Goal: Task Accomplishment & Management: Manage account settings

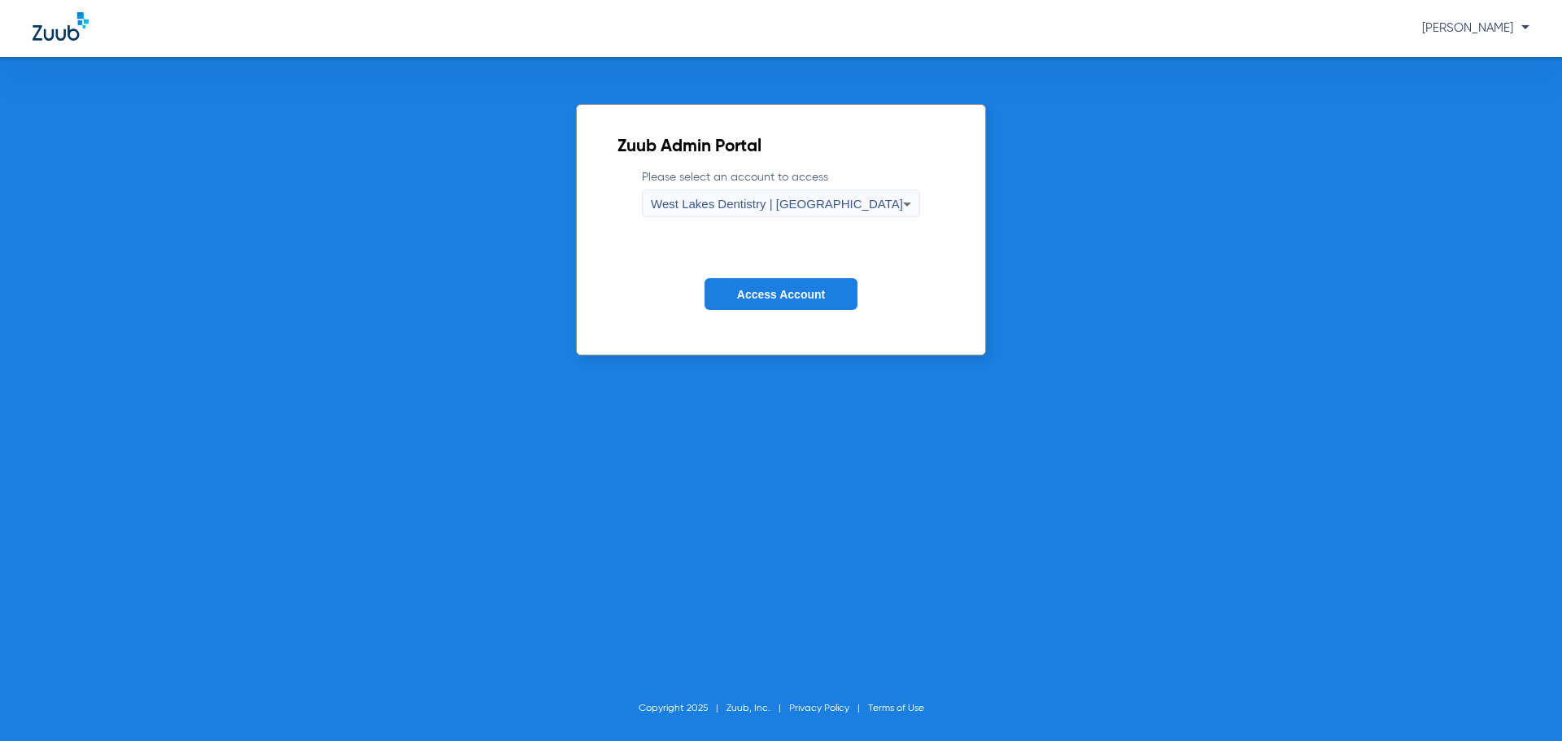
click at [772, 301] on button "Access Account" at bounding box center [780, 294] width 153 height 32
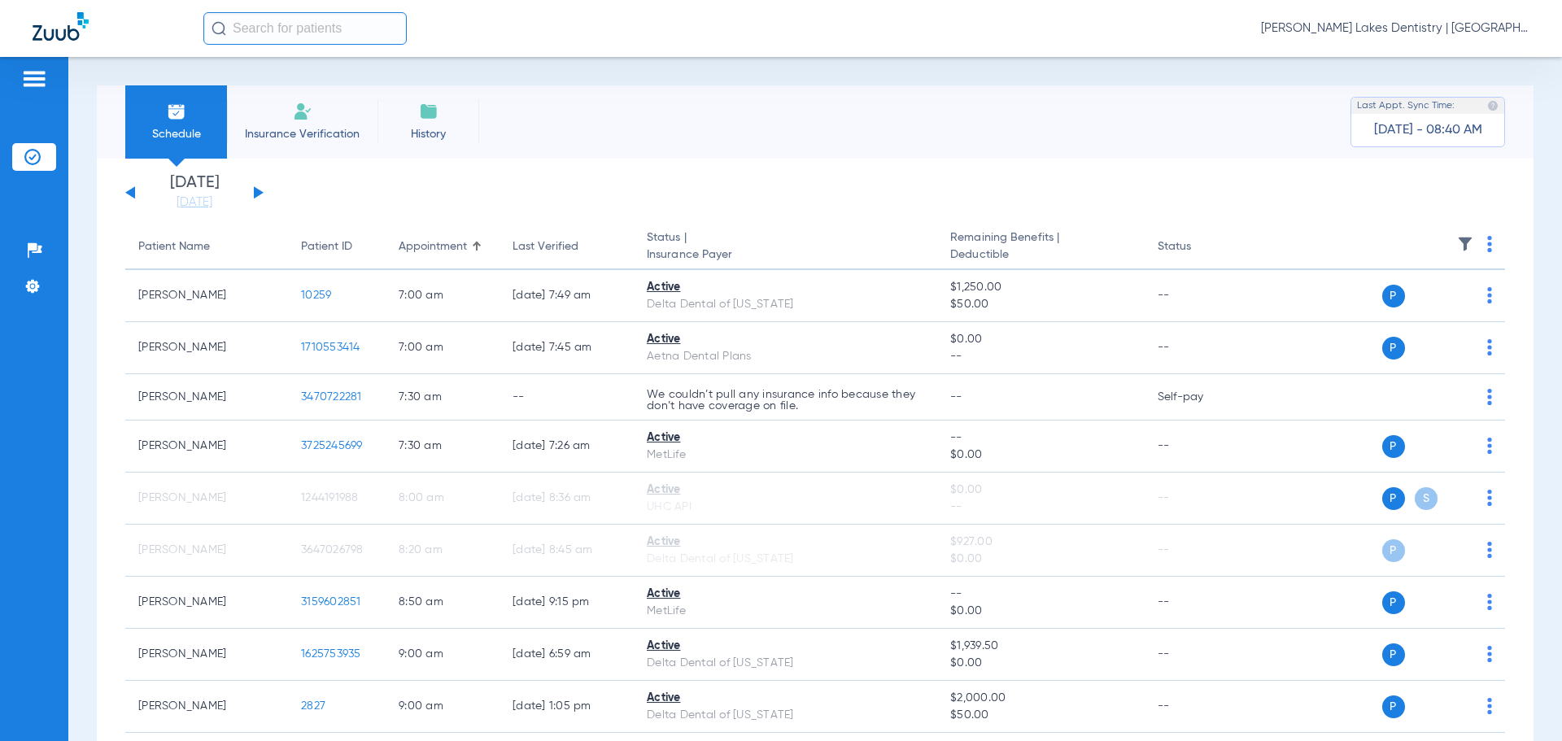
click at [1430, 30] on span "[PERSON_NAME] Lakes Dentistry | [GEOGRAPHIC_DATA]" at bounding box center [1395, 28] width 268 height 16
click at [1437, 55] on span "Account Selection" at bounding box center [1468, 57] width 91 height 11
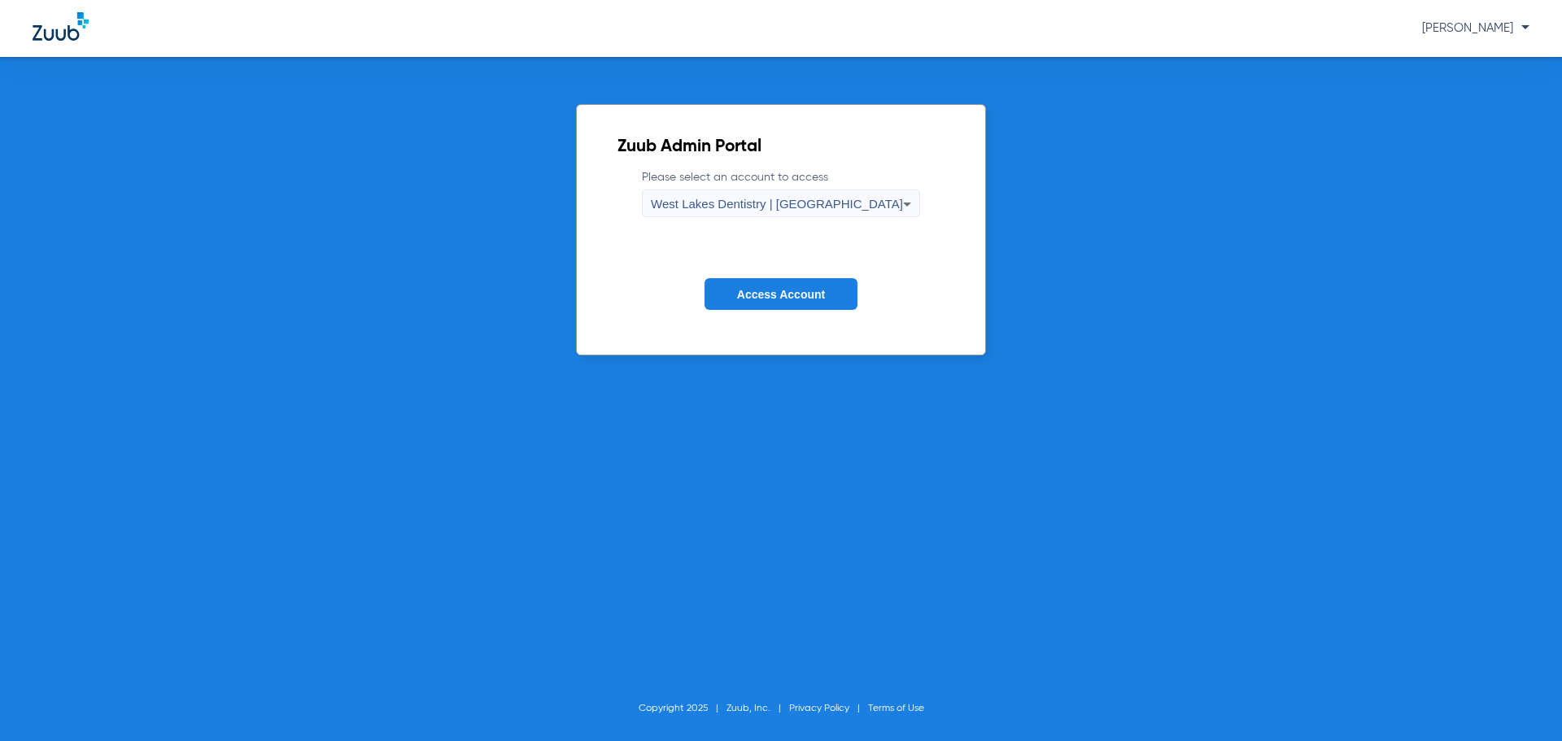
click at [804, 198] on span "West Lakes Dentistry | [GEOGRAPHIC_DATA]" at bounding box center [777, 204] width 252 height 14
click at [804, 198] on div at bounding box center [781, 370] width 1562 height 741
click at [762, 297] on span "Access Account" at bounding box center [781, 294] width 88 height 13
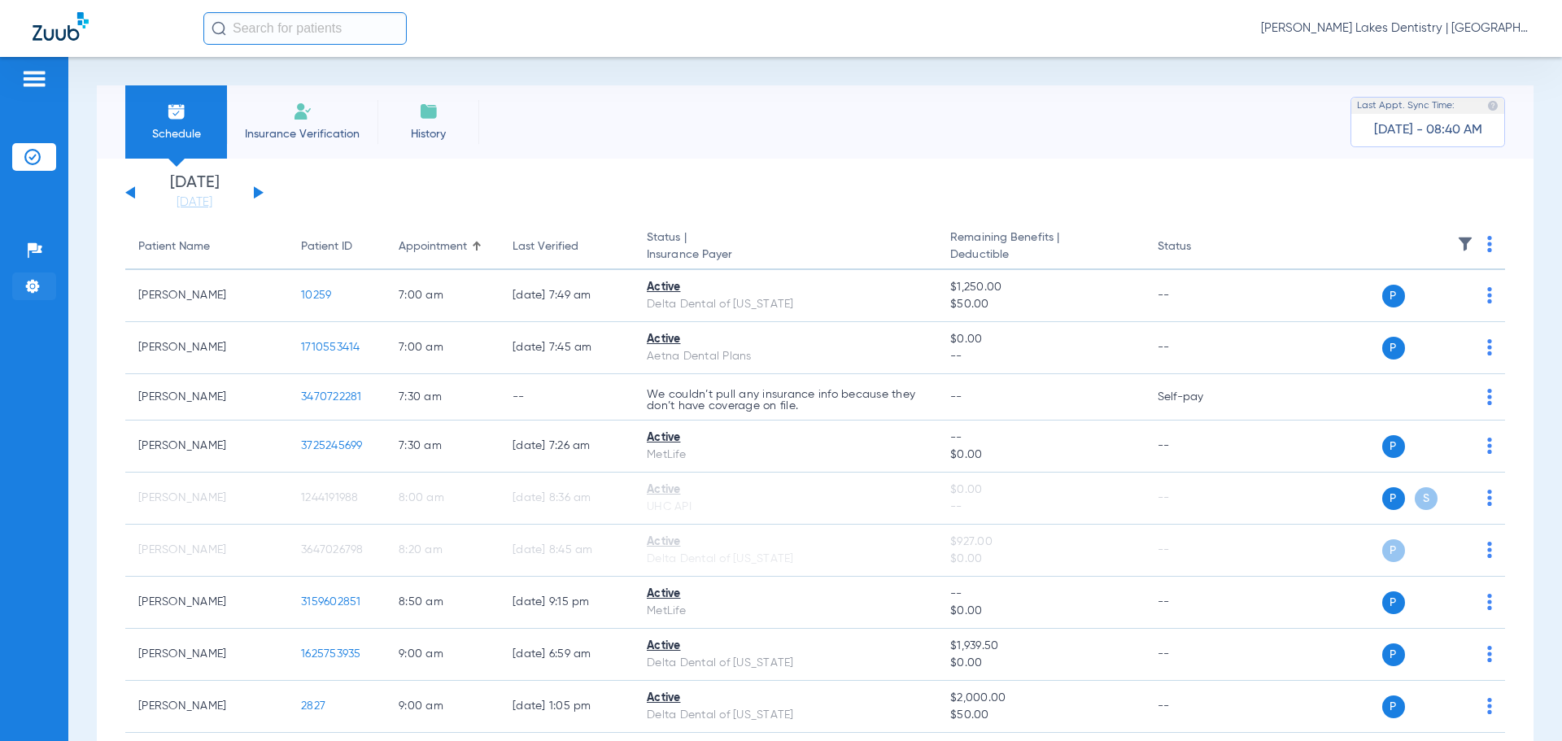
click at [33, 285] on img at bounding box center [32, 286] width 16 height 16
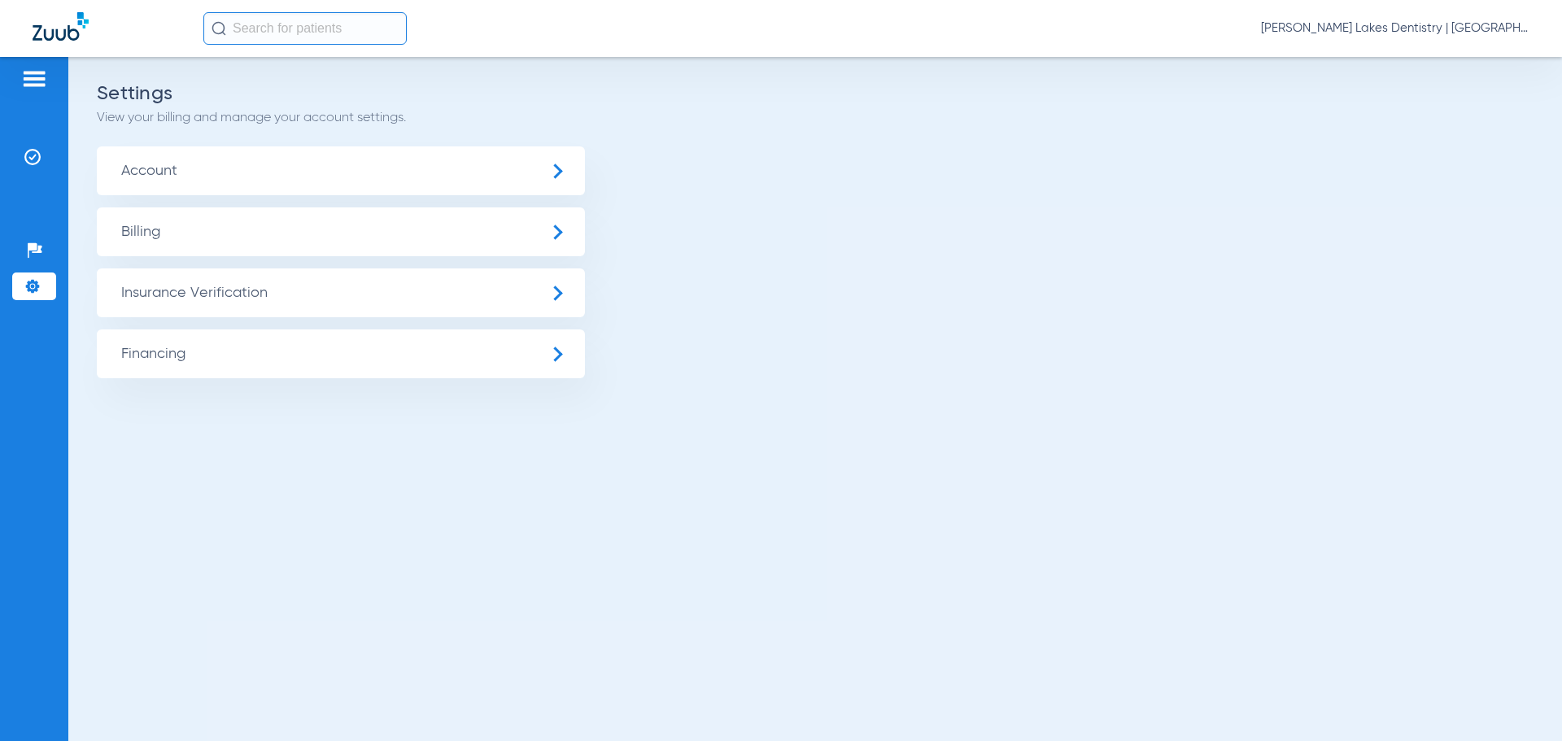
click at [555, 169] on span "Account" at bounding box center [341, 170] width 488 height 49
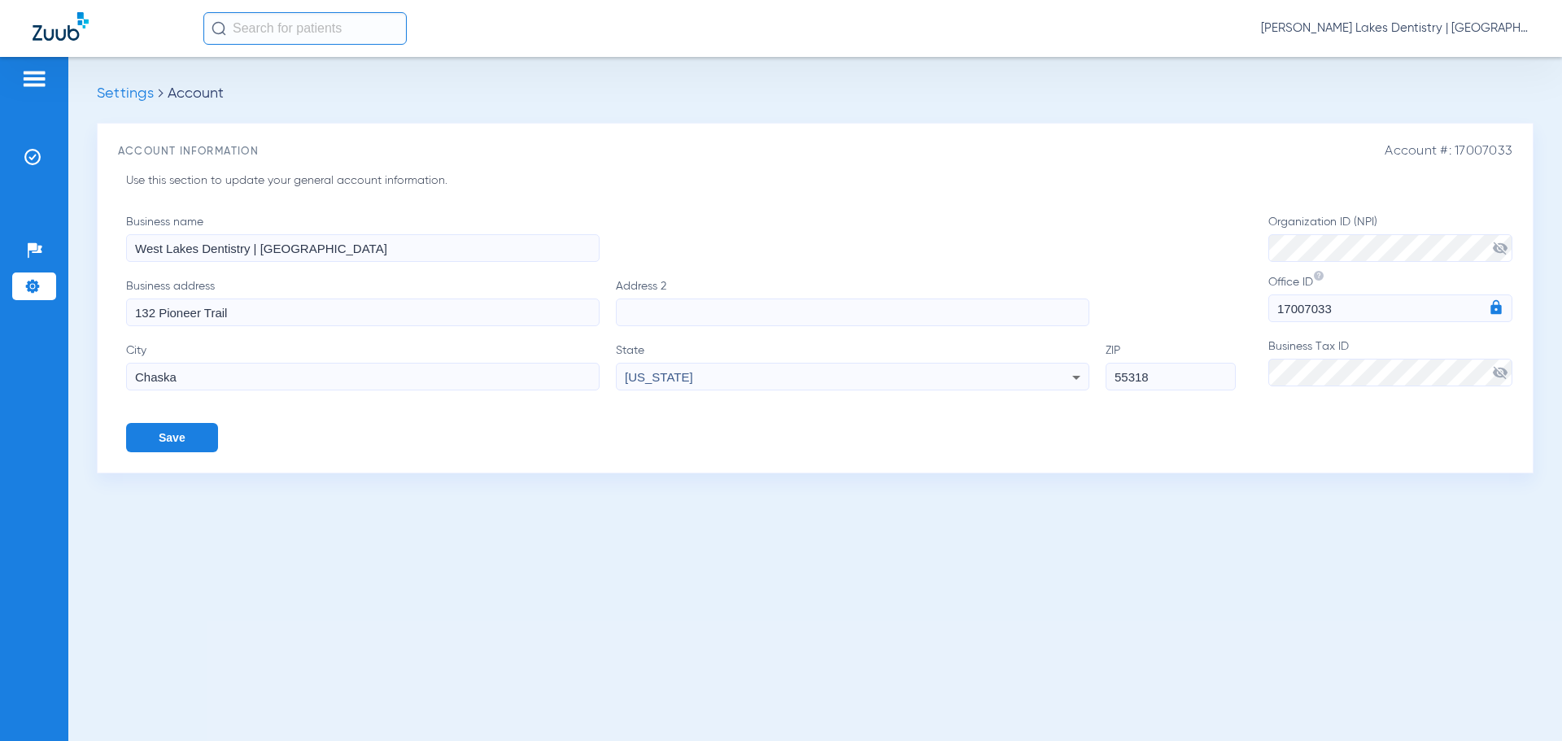
click at [112, 92] on span "Settings" at bounding box center [125, 93] width 57 height 15
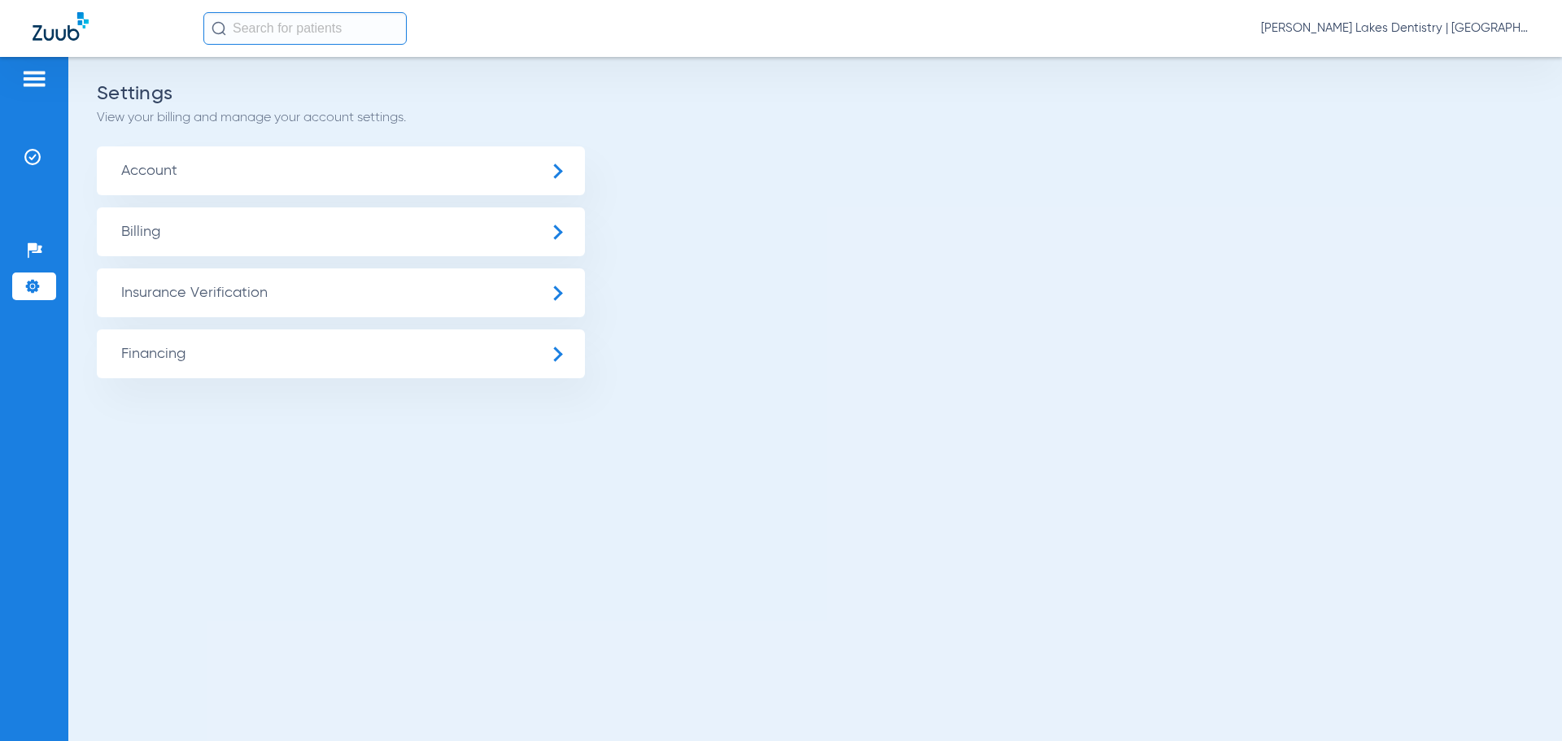
click at [556, 298] on span "Insurance Verification" at bounding box center [341, 292] width 488 height 49
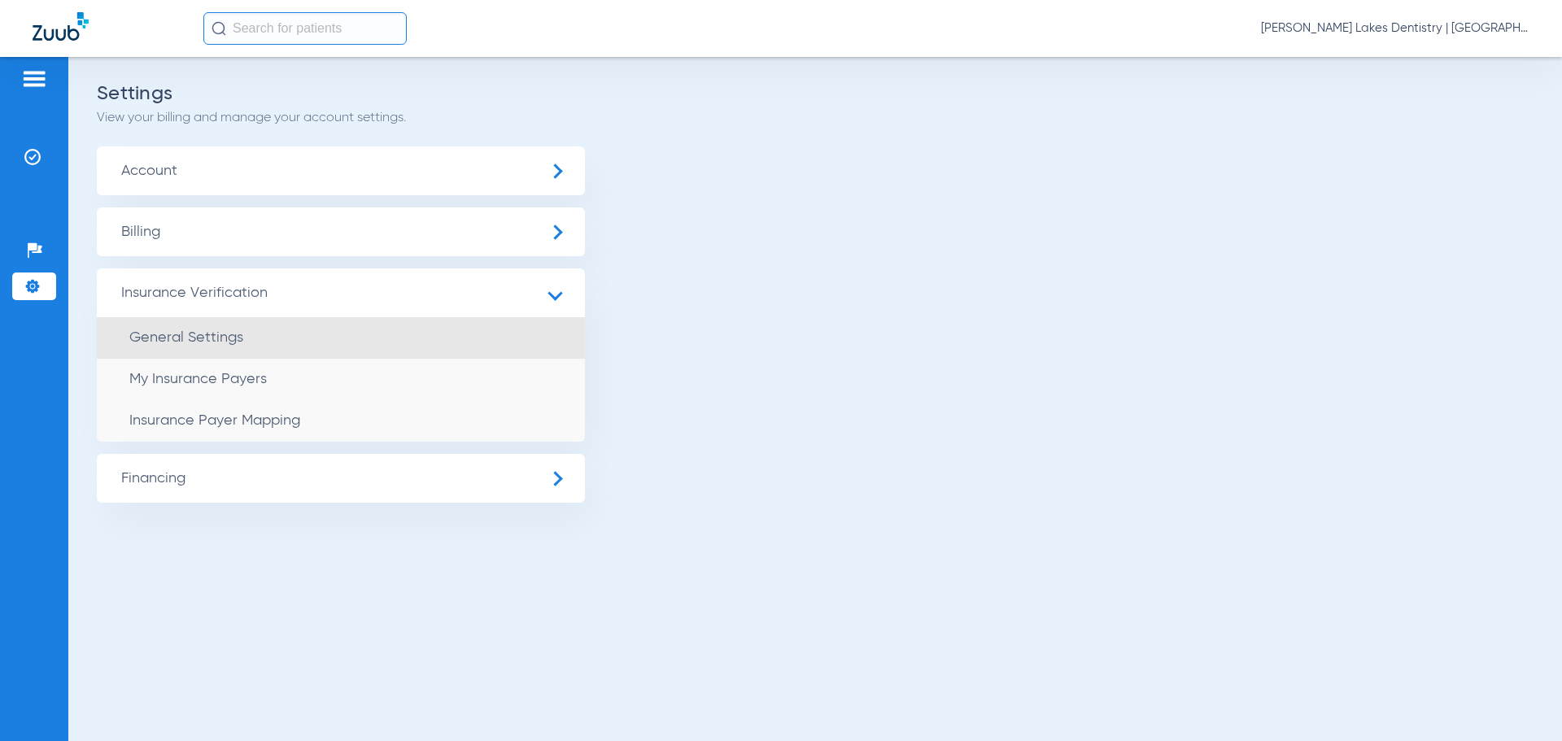
click at [203, 342] on span "General Settings" at bounding box center [186, 337] width 114 height 15
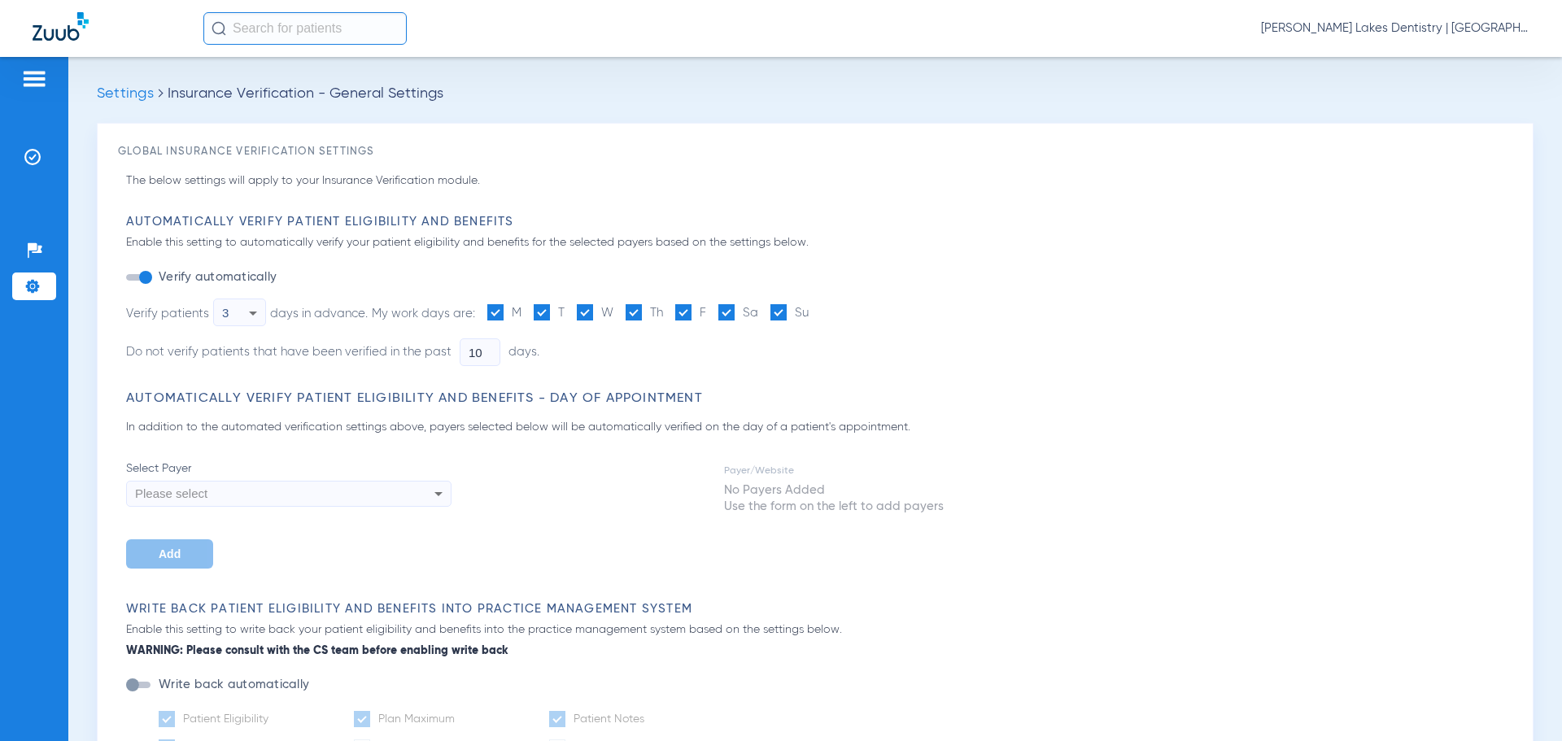
type input "5"
type input "1"
click at [24, 290] on li "Settings" at bounding box center [34, 286] width 44 height 28
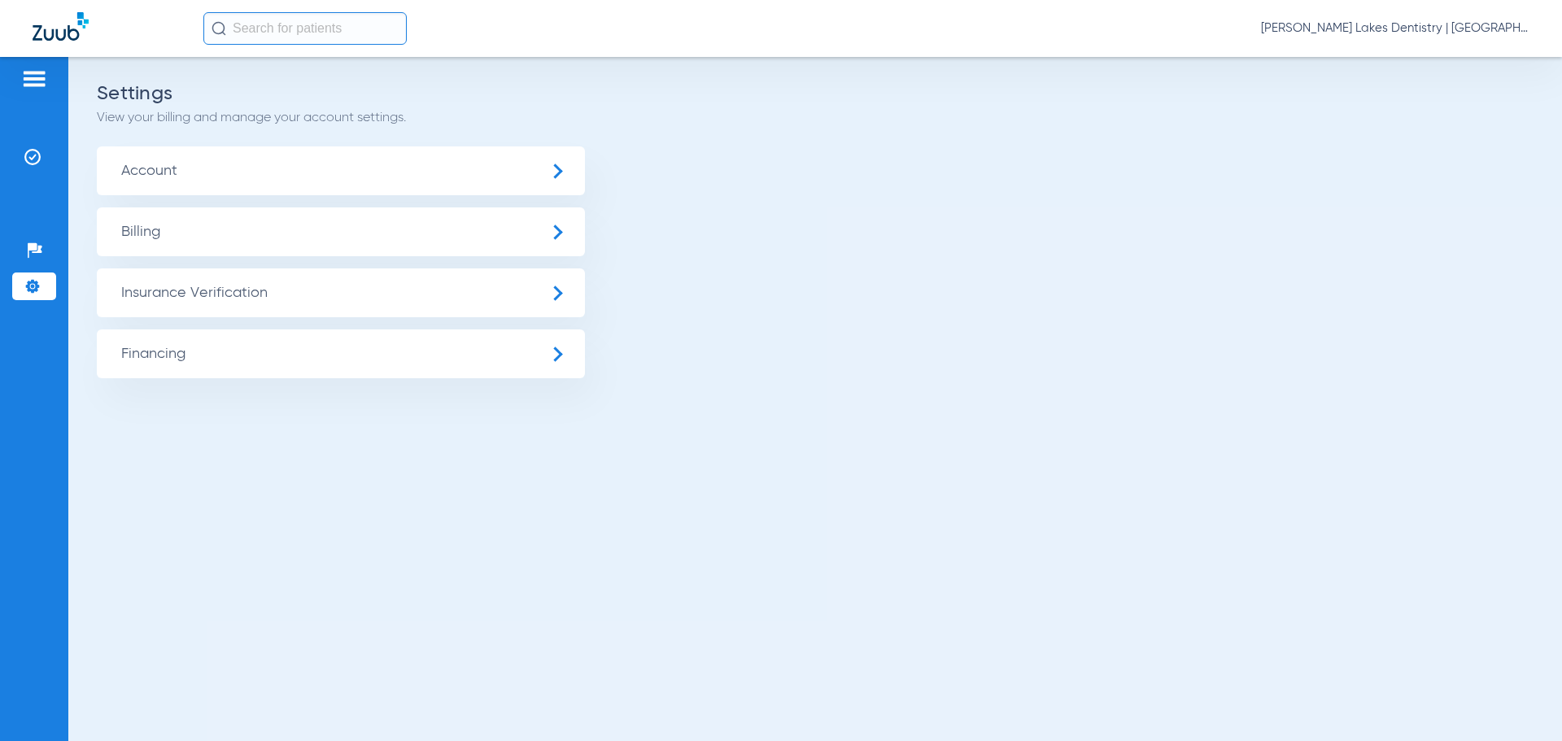
click at [248, 294] on span "Insurance Verification" at bounding box center [341, 292] width 488 height 49
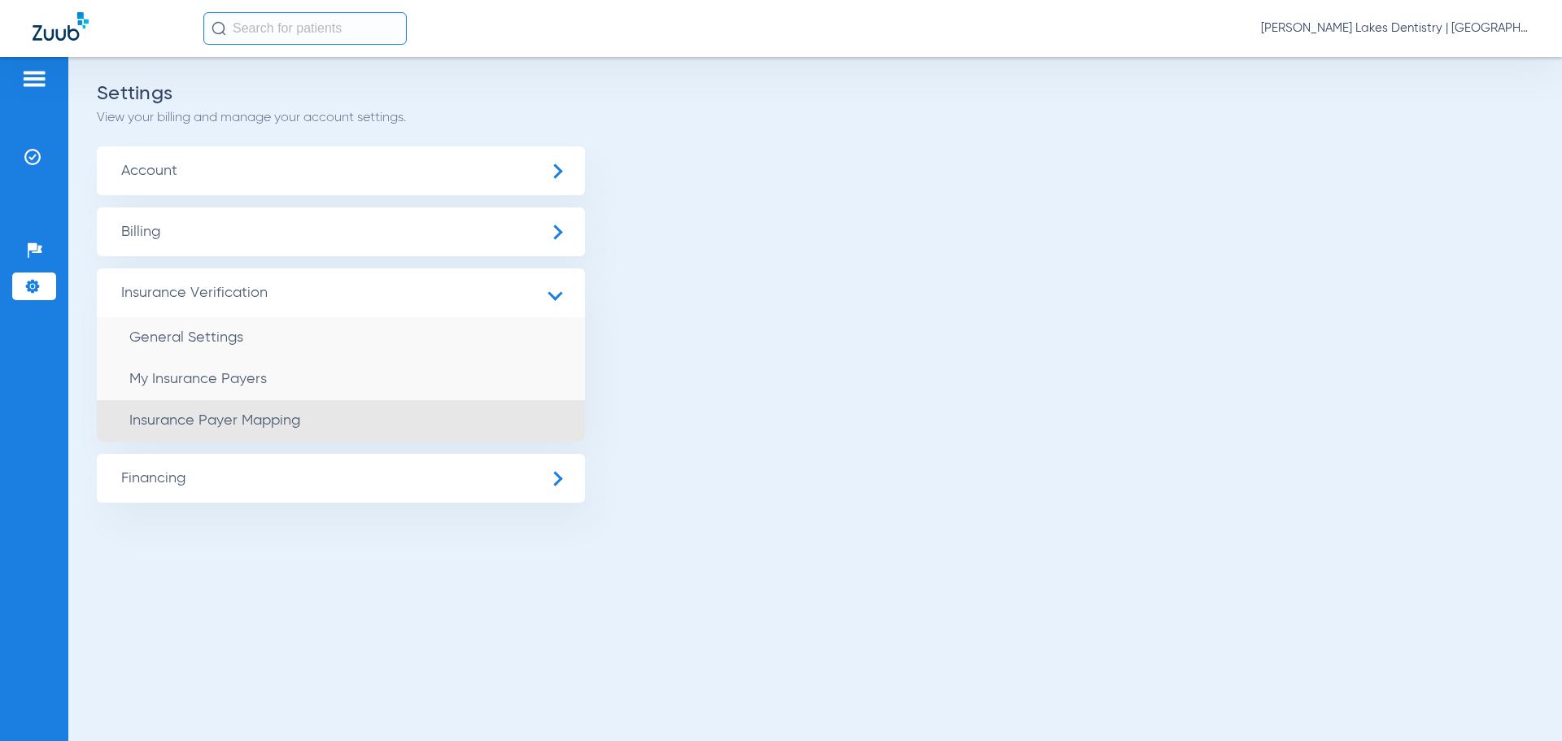
click at [226, 422] on span "Insurance Payer Mapping" at bounding box center [214, 420] width 171 height 15
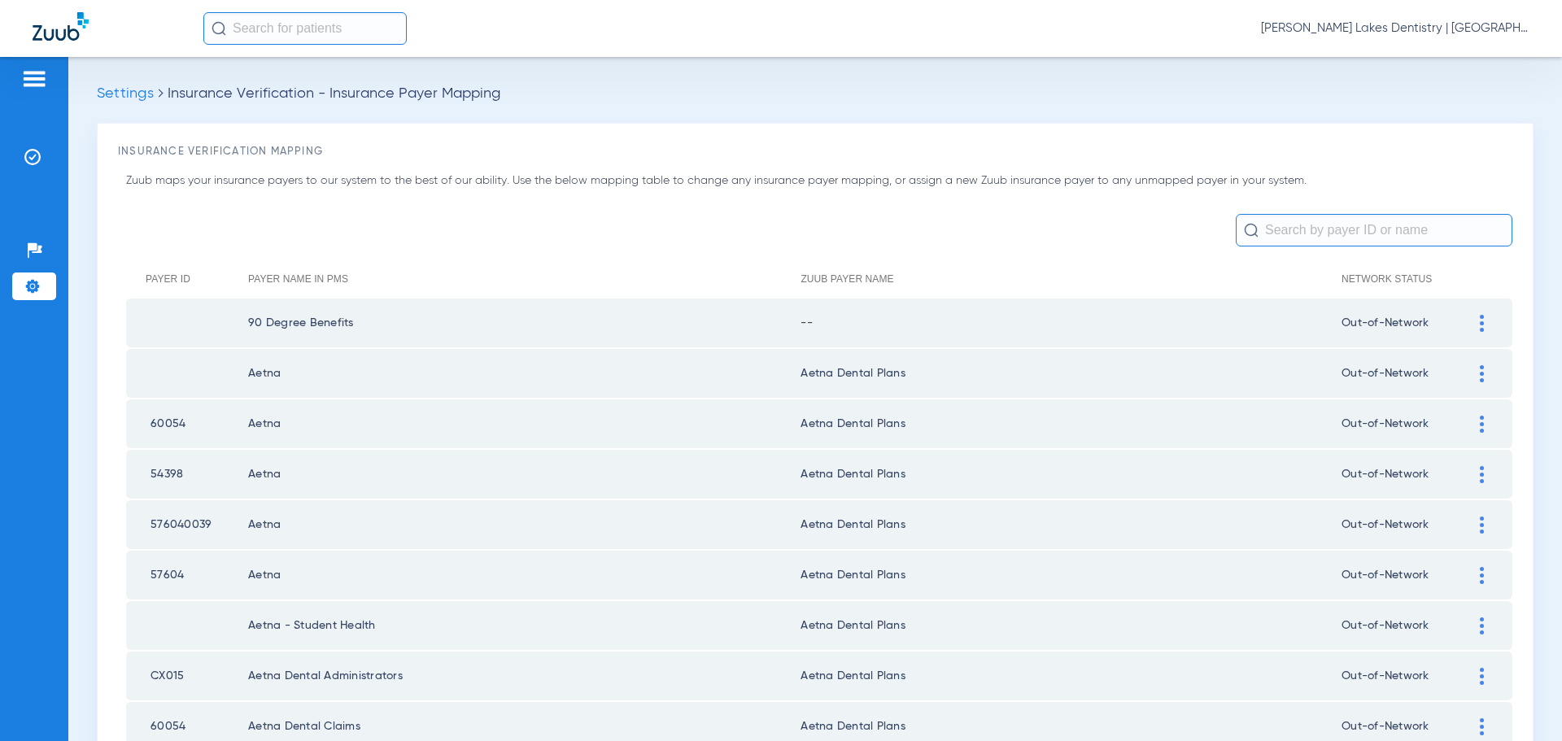
click at [34, 285] on img at bounding box center [32, 286] width 16 height 16
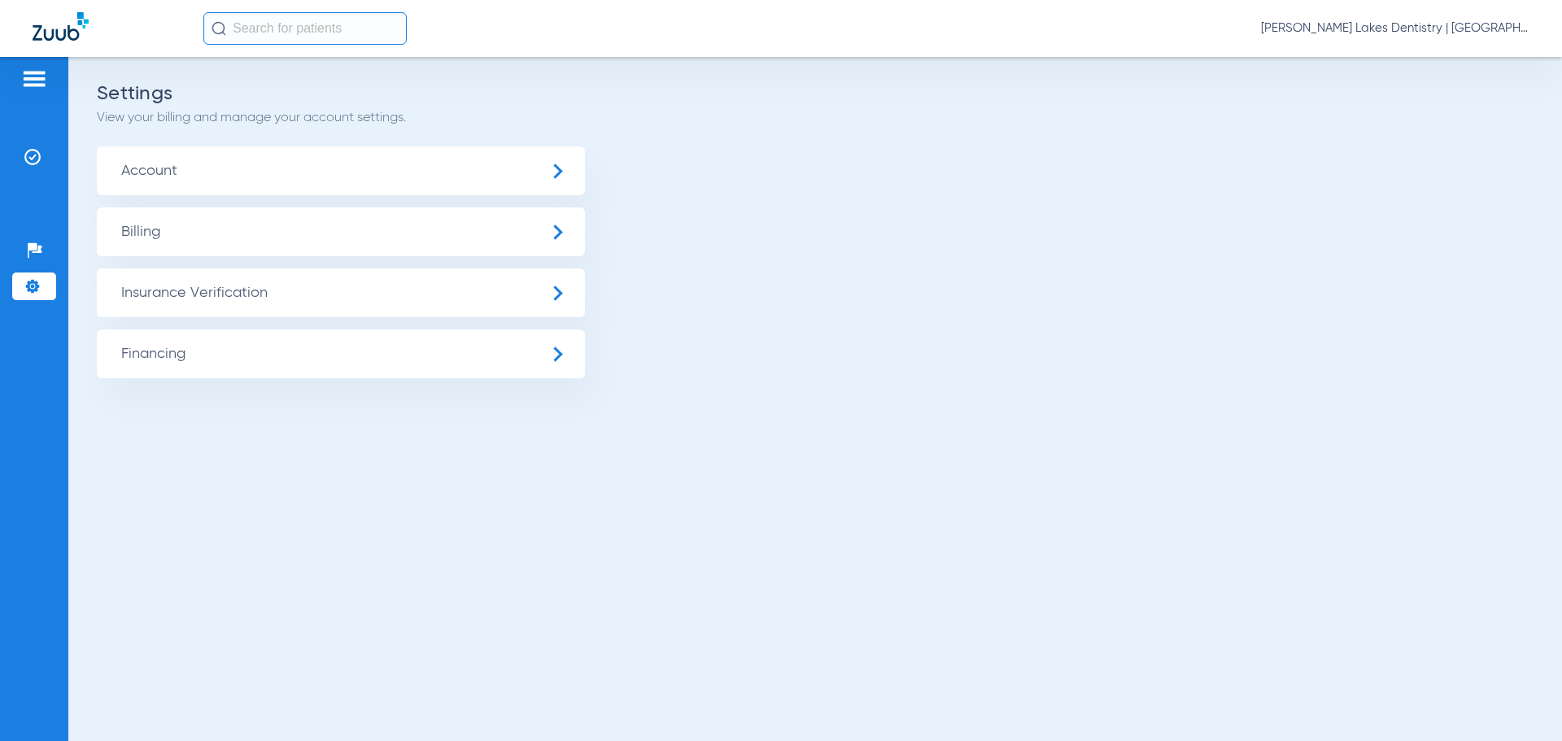
click at [177, 355] on span "Financing" at bounding box center [341, 353] width 488 height 49
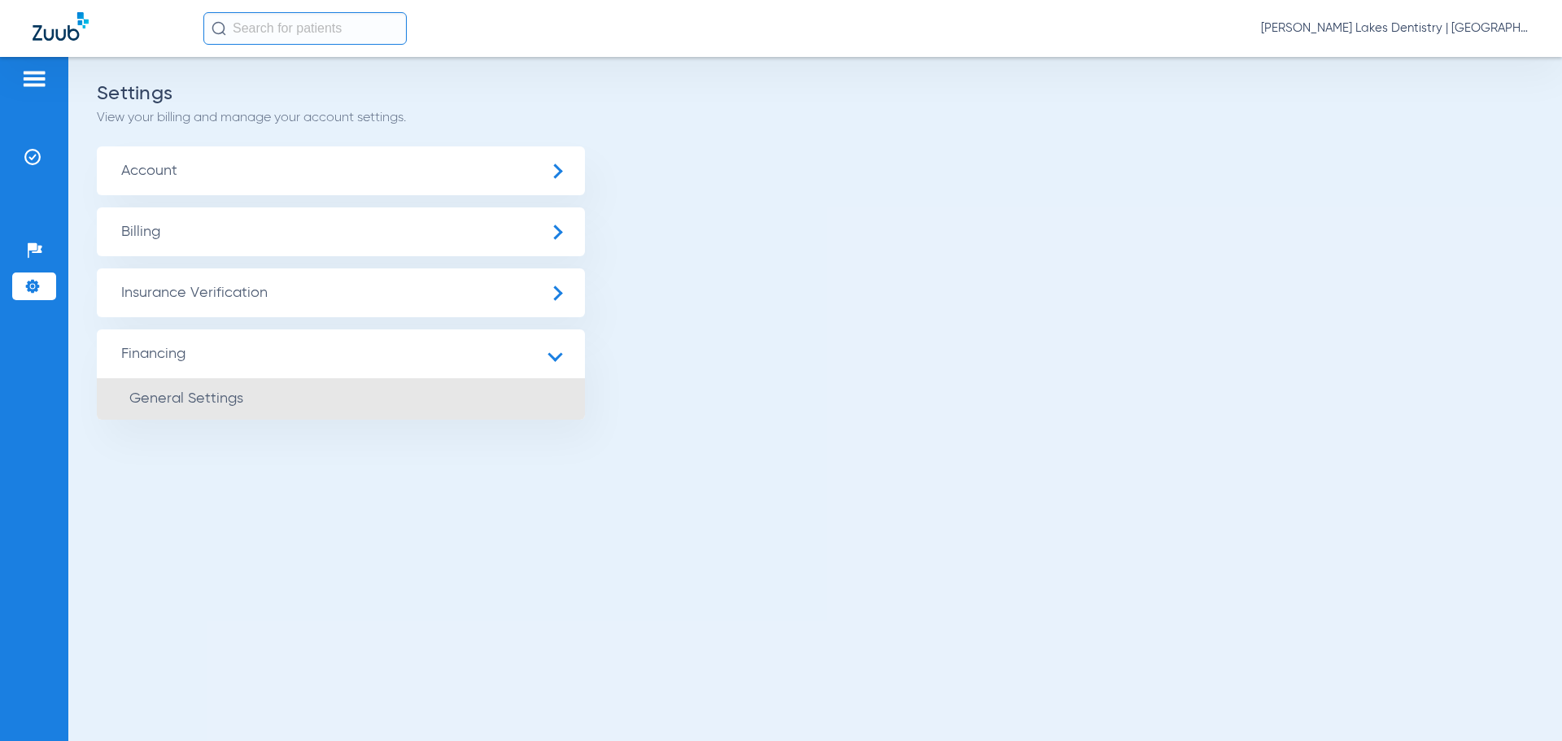
click at [229, 394] on span "General Settings" at bounding box center [186, 398] width 114 height 15
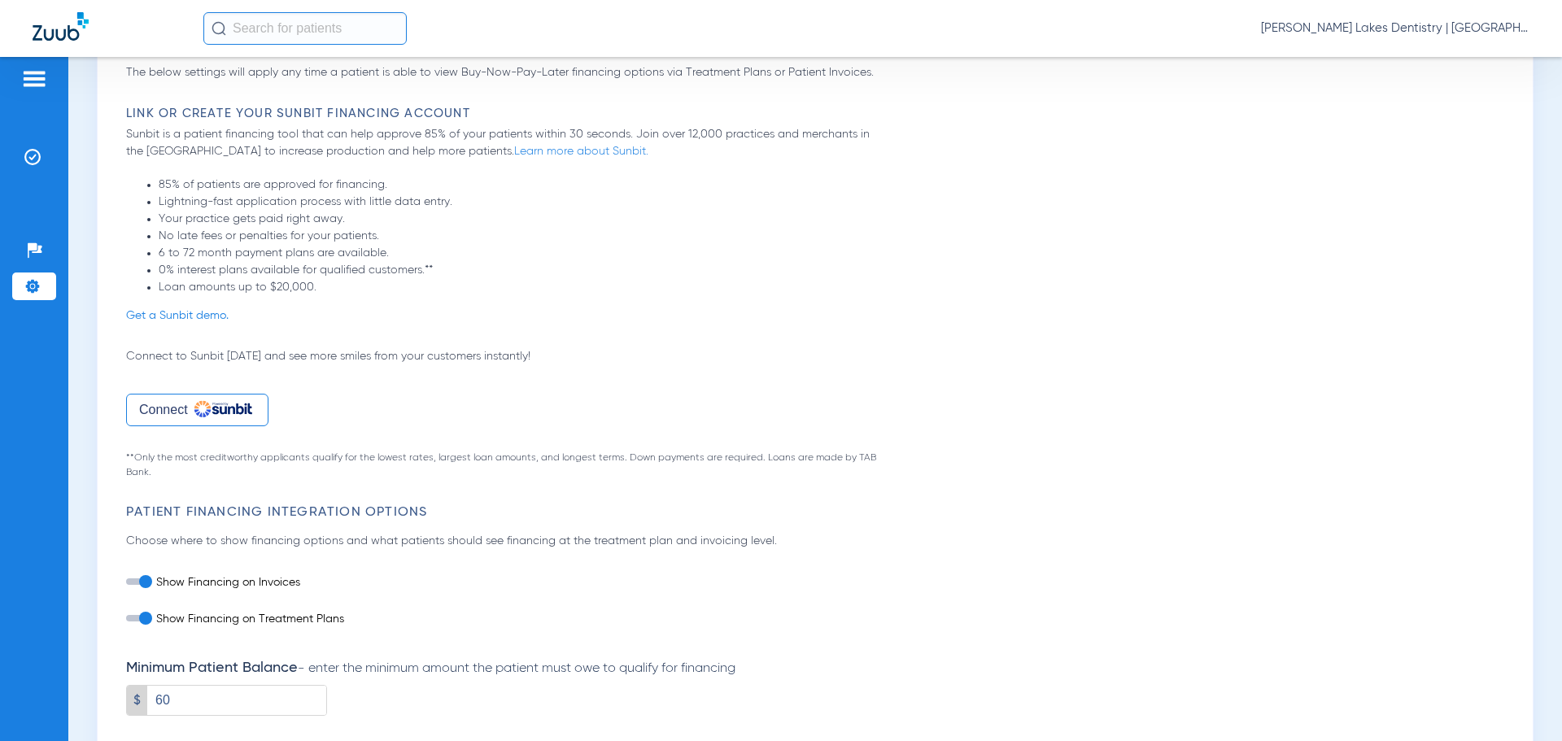
scroll to position [106, 0]
click at [34, 251] on img at bounding box center [35, 250] width 16 height 16
